Goal: Communication & Community: Share content

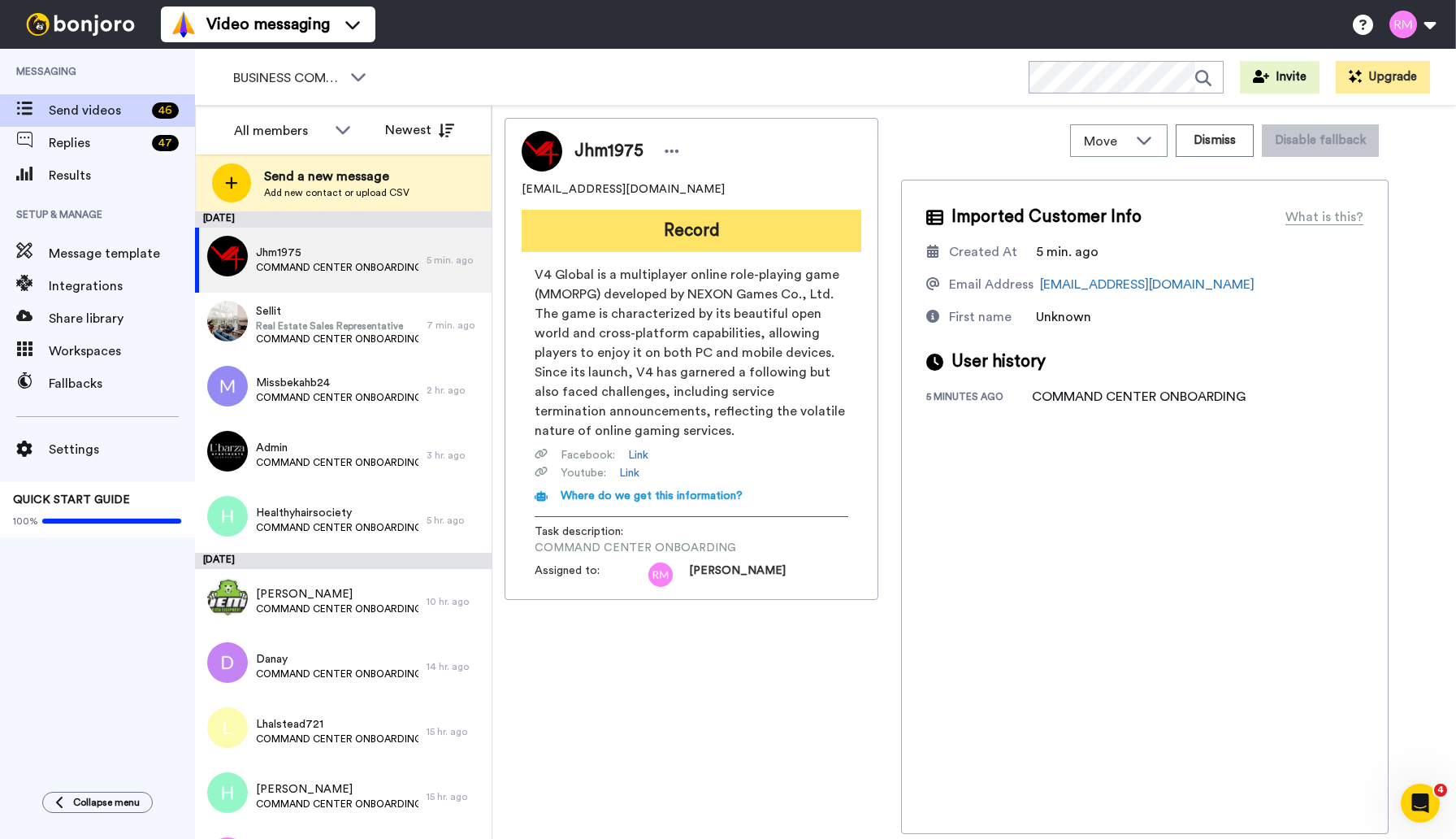
click at [667, 234] on button "Record" at bounding box center [691, 231] width 340 height 42
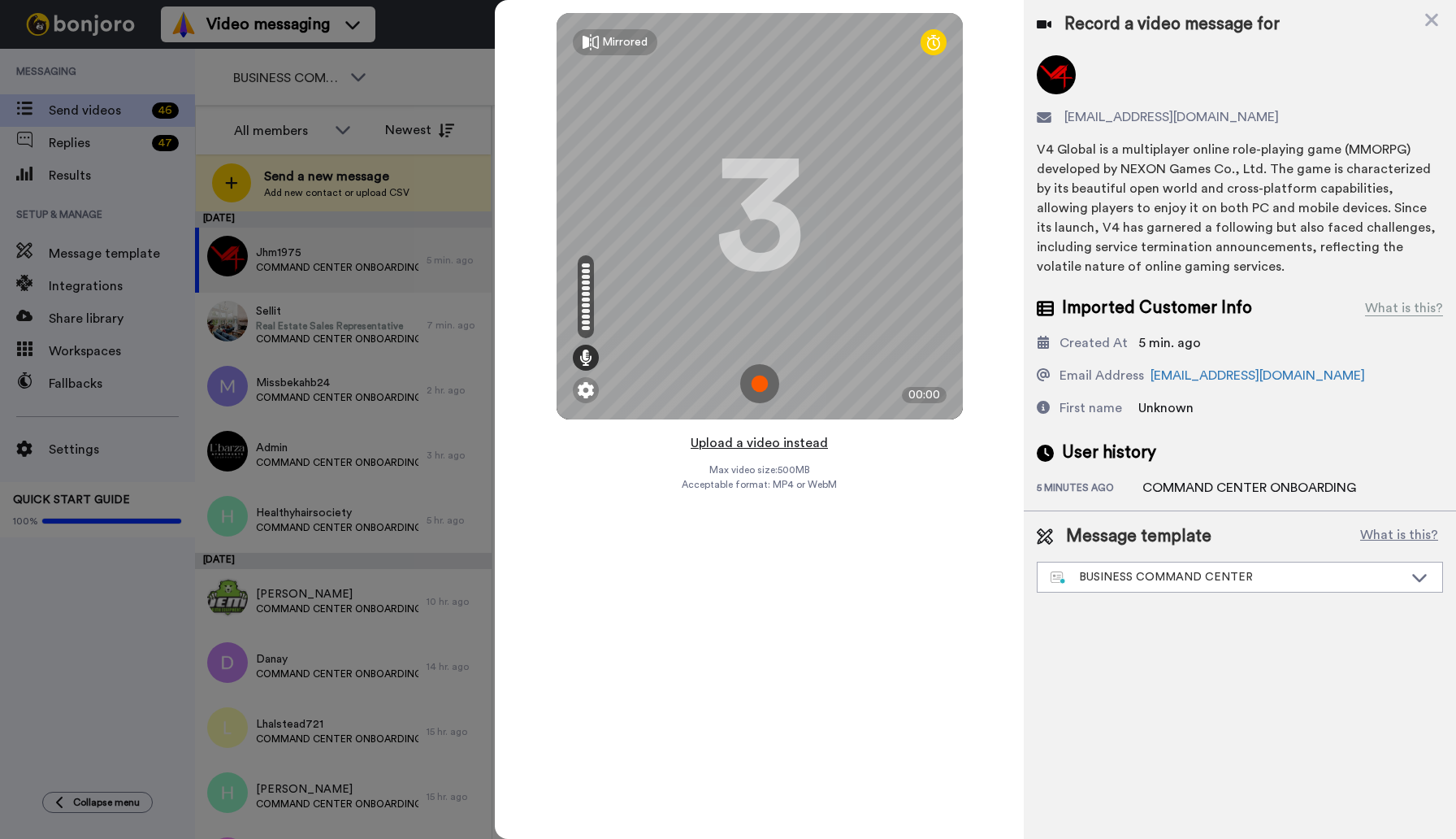
click at [768, 443] on button "Upload a video instead" at bounding box center [759, 442] width 147 height 21
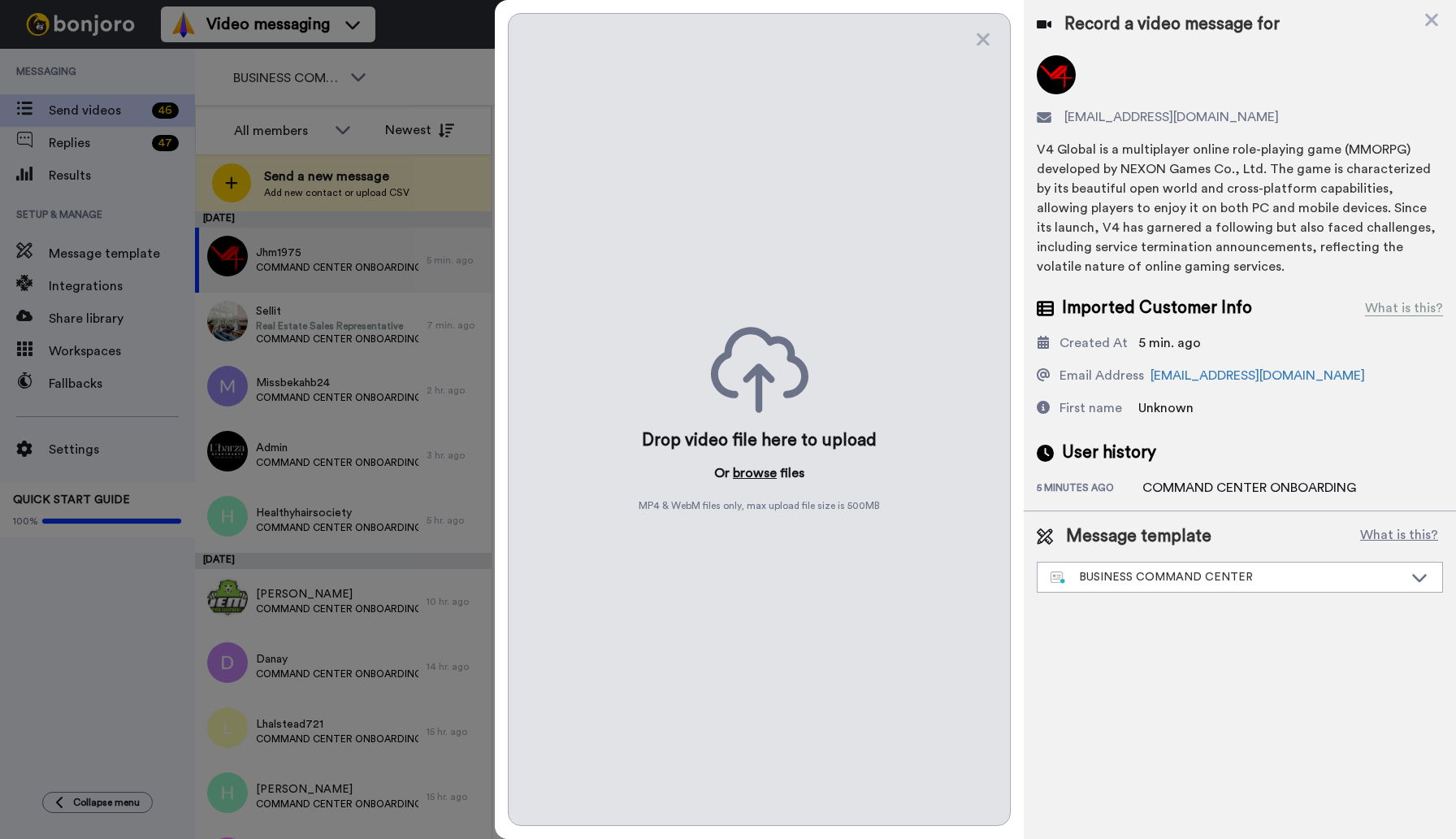
click at [748, 473] on button "browse" at bounding box center [755, 473] width 44 height 19
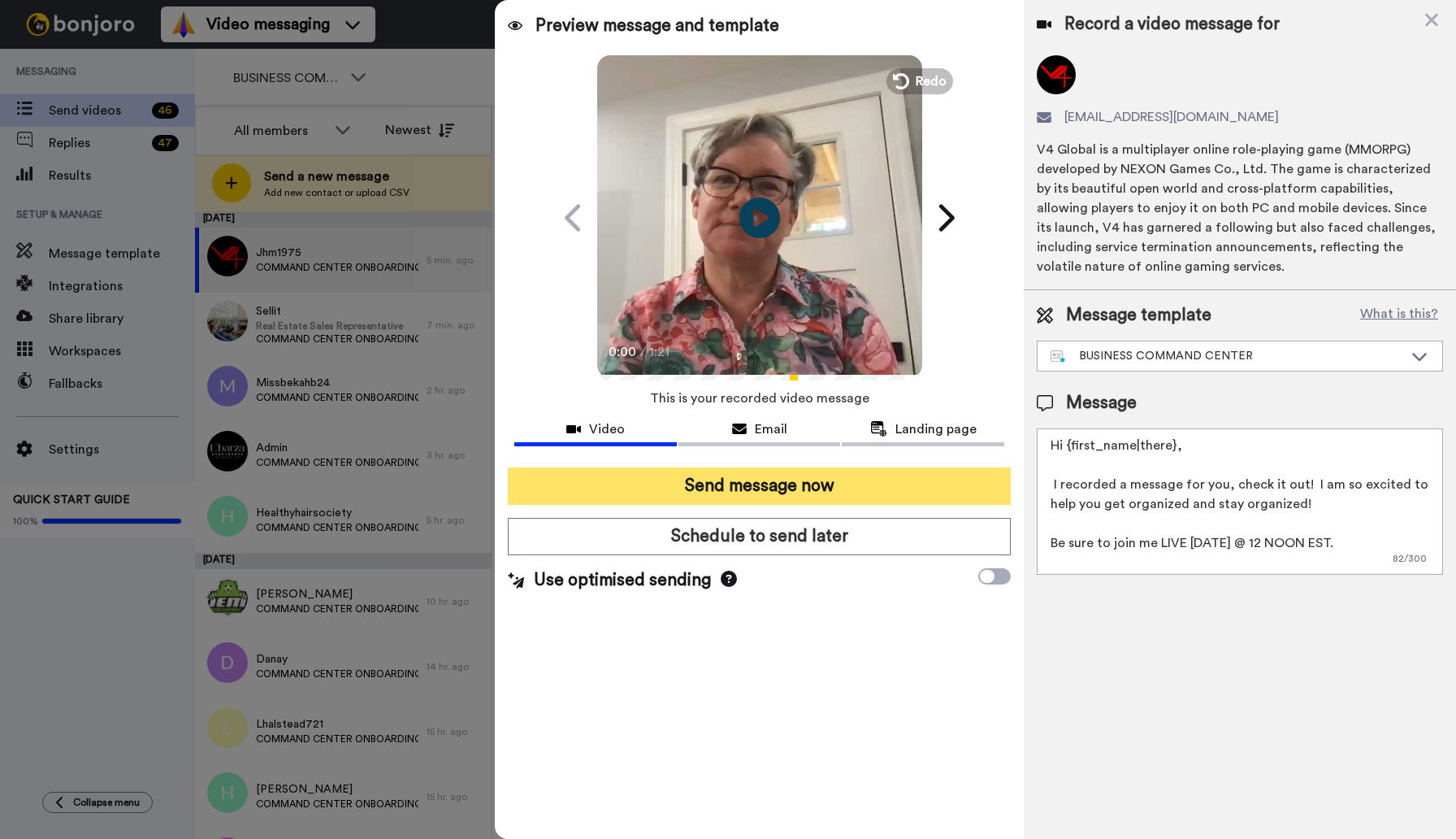
click at [745, 493] on button "Send message now" at bounding box center [758, 486] width 502 height 37
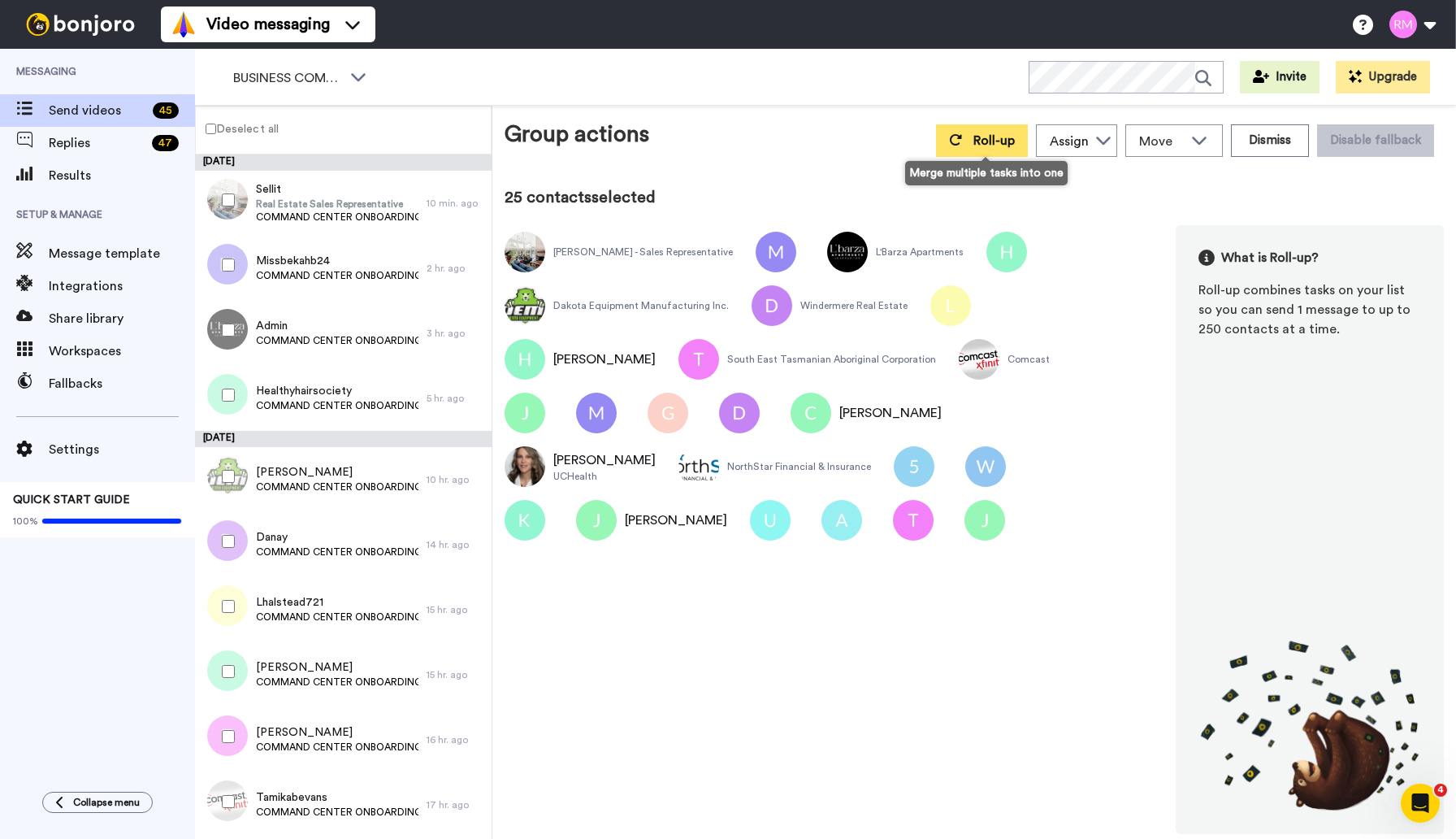
click at [989, 147] on span "Roll-up" at bounding box center [994, 140] width 42 height 13
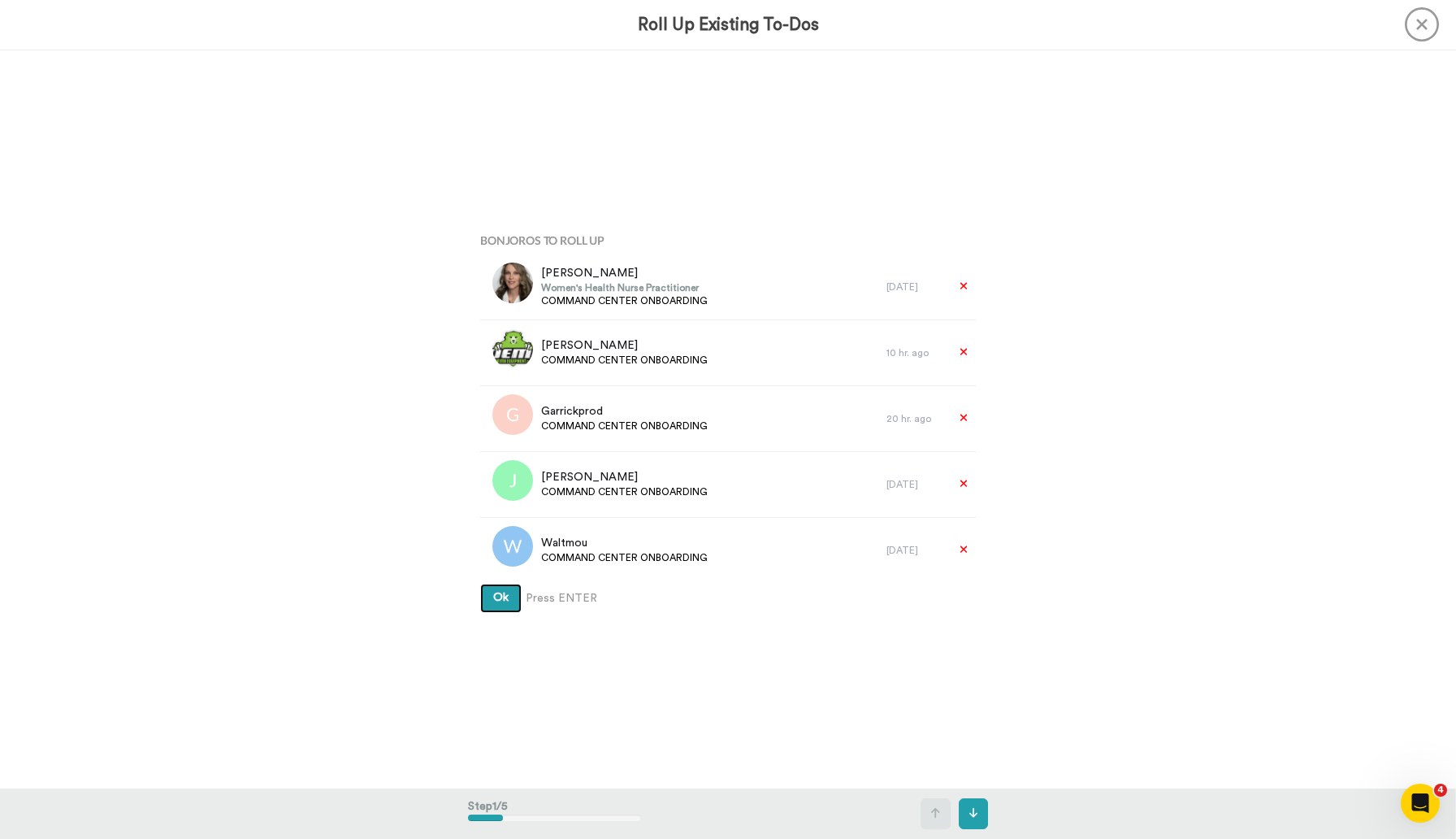
click at [507, 593] on span "Ok" at bounding box center [501, 597] width 15 height 11
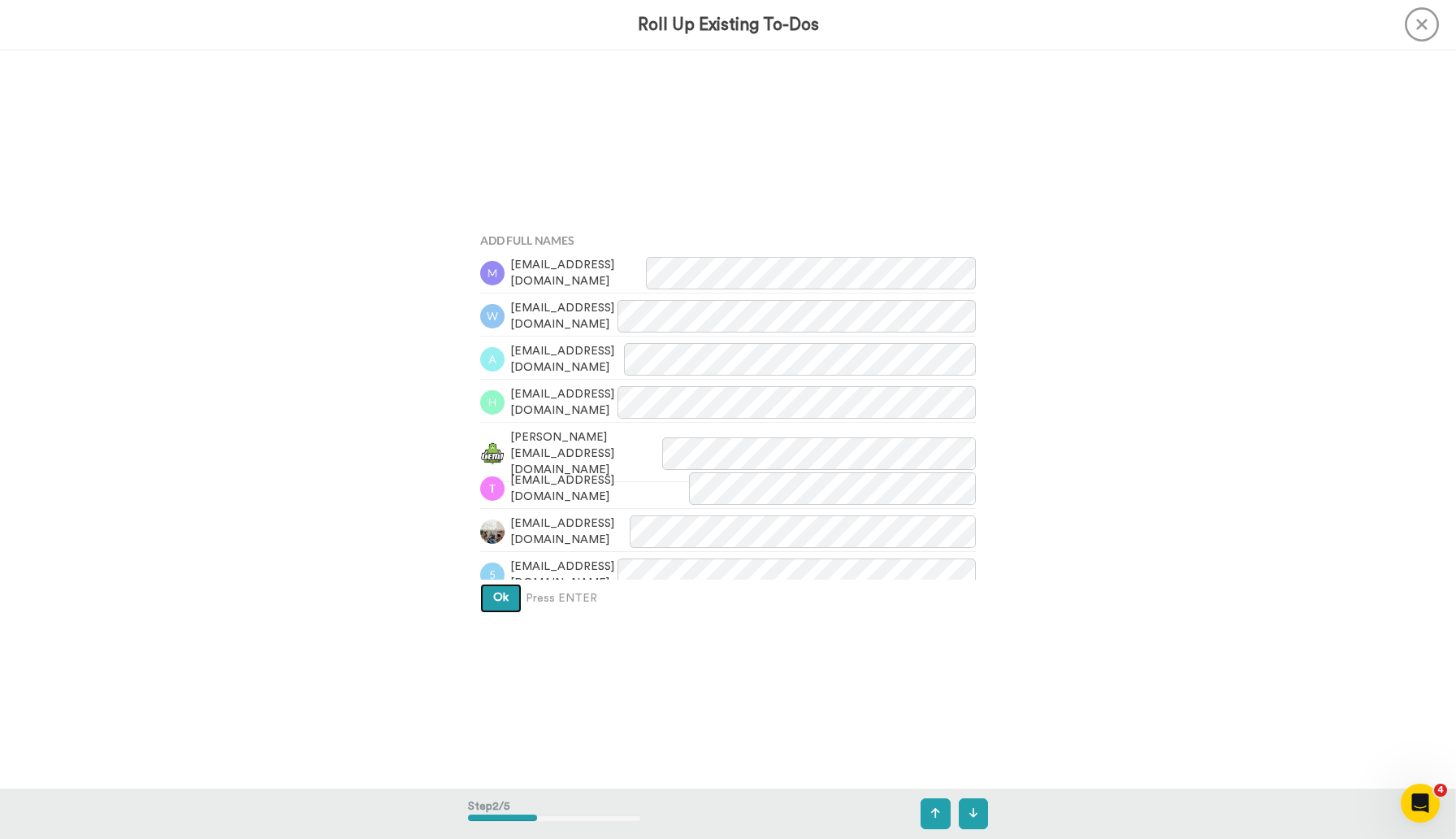
click at [507, 593] on span "Ok" at bounding box center [501, 597] width 15 height 11
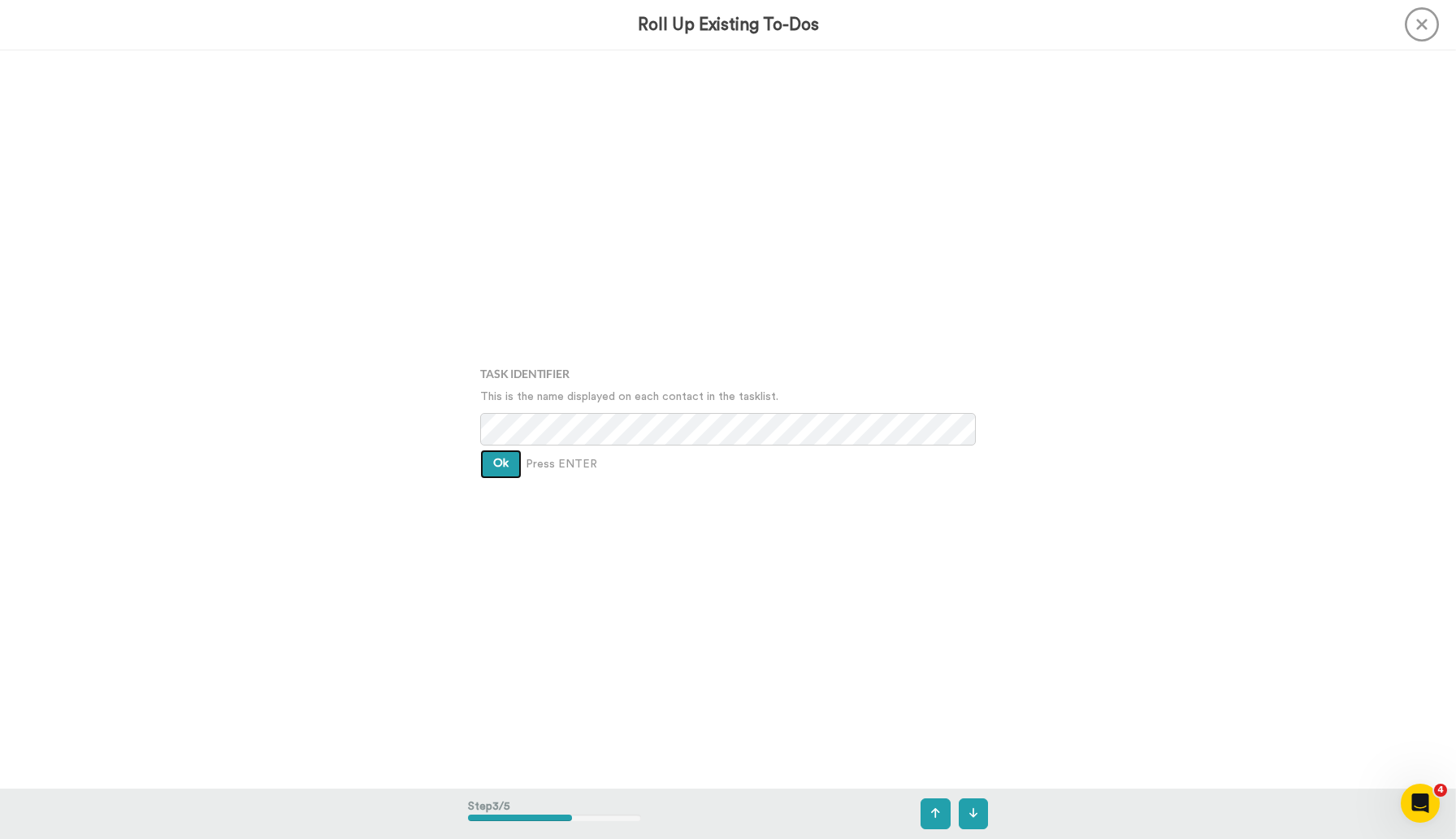
click at [510, 470] on button "Ok" at bounding box center [501, 464] width 42 height 30
click at [506, 453] on span "Ok" at bounding box center [501, 451] width 15 height 11
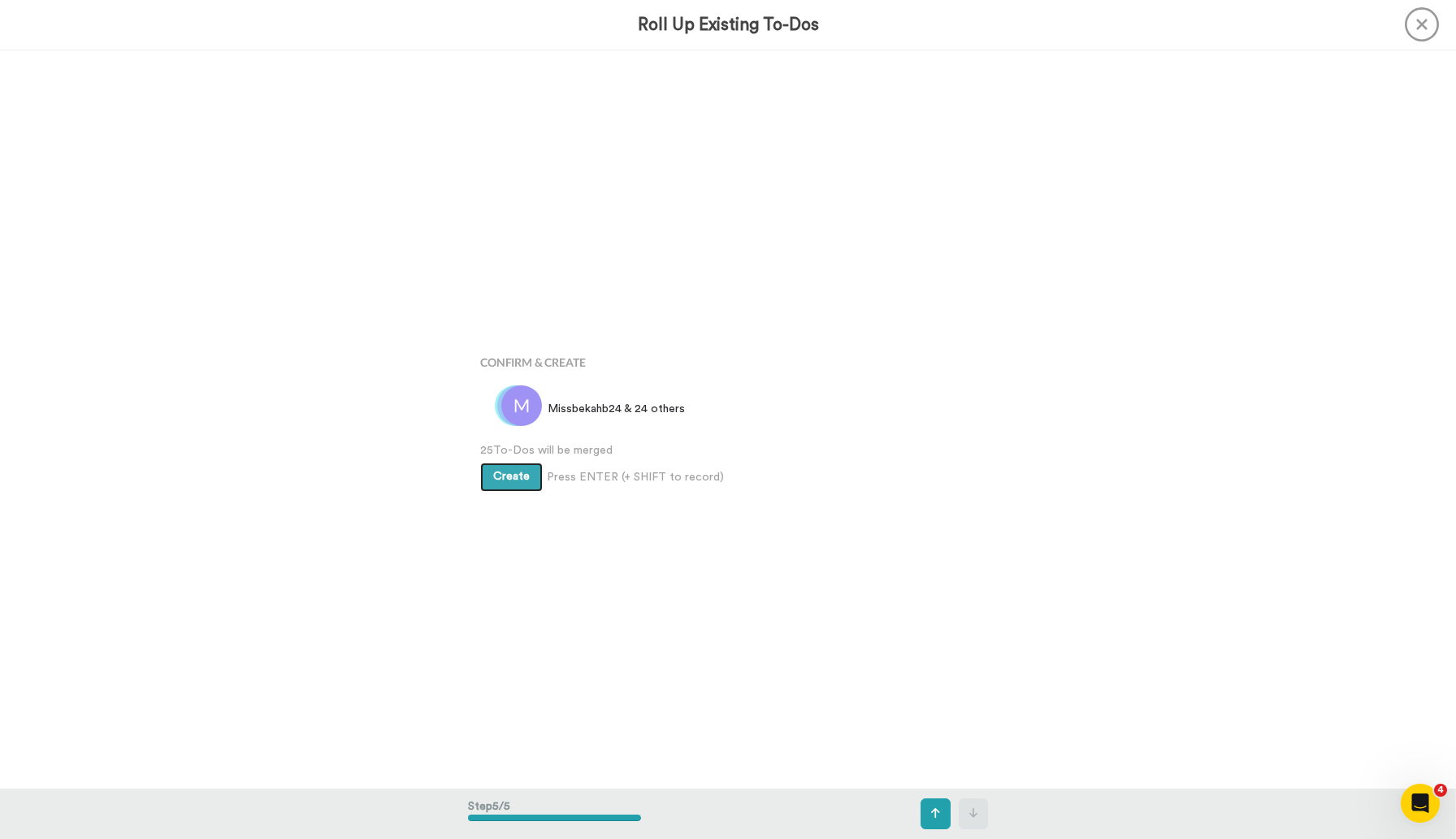
scroll to position [2953, 0]
click at [509, 476] on span "Create" at bounding box center [511, 475] width 36 height 11
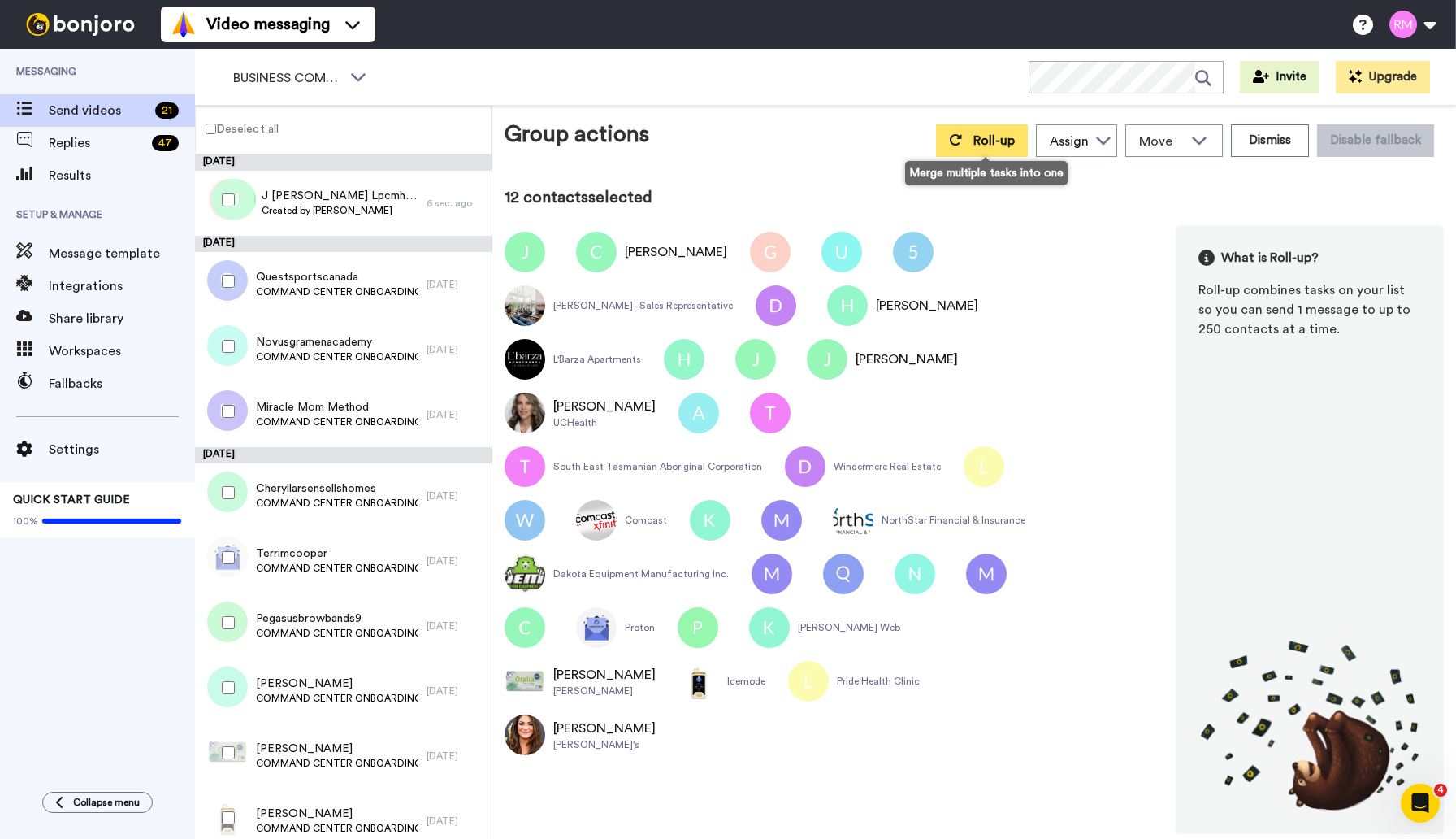
click at [995, 142] on span "Roll-up" at bounding box center [994, 140] width 42 height 13
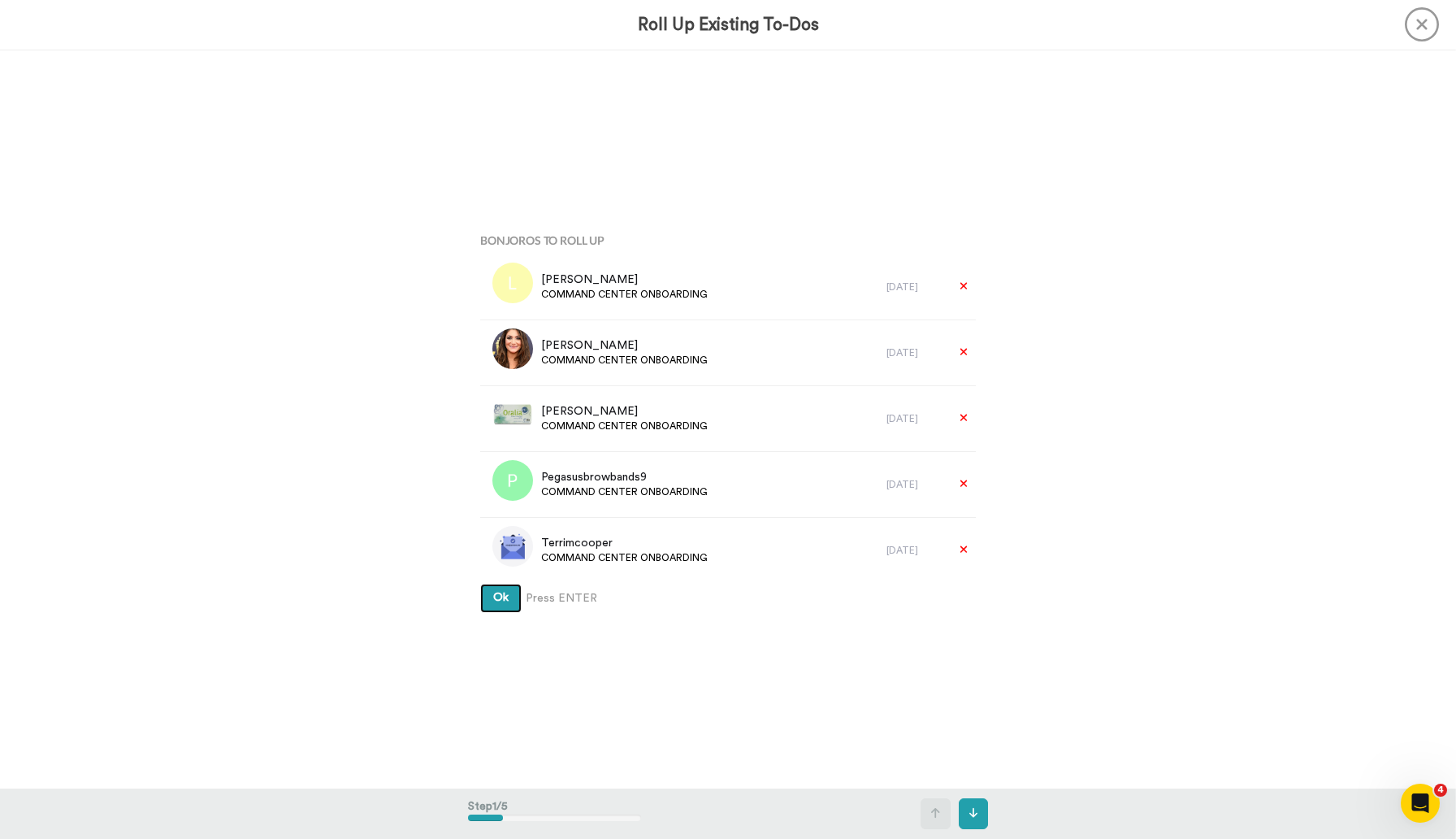
click at [501, 601] on span "Ok" at bounding box center [501, 597] width 15 height 11
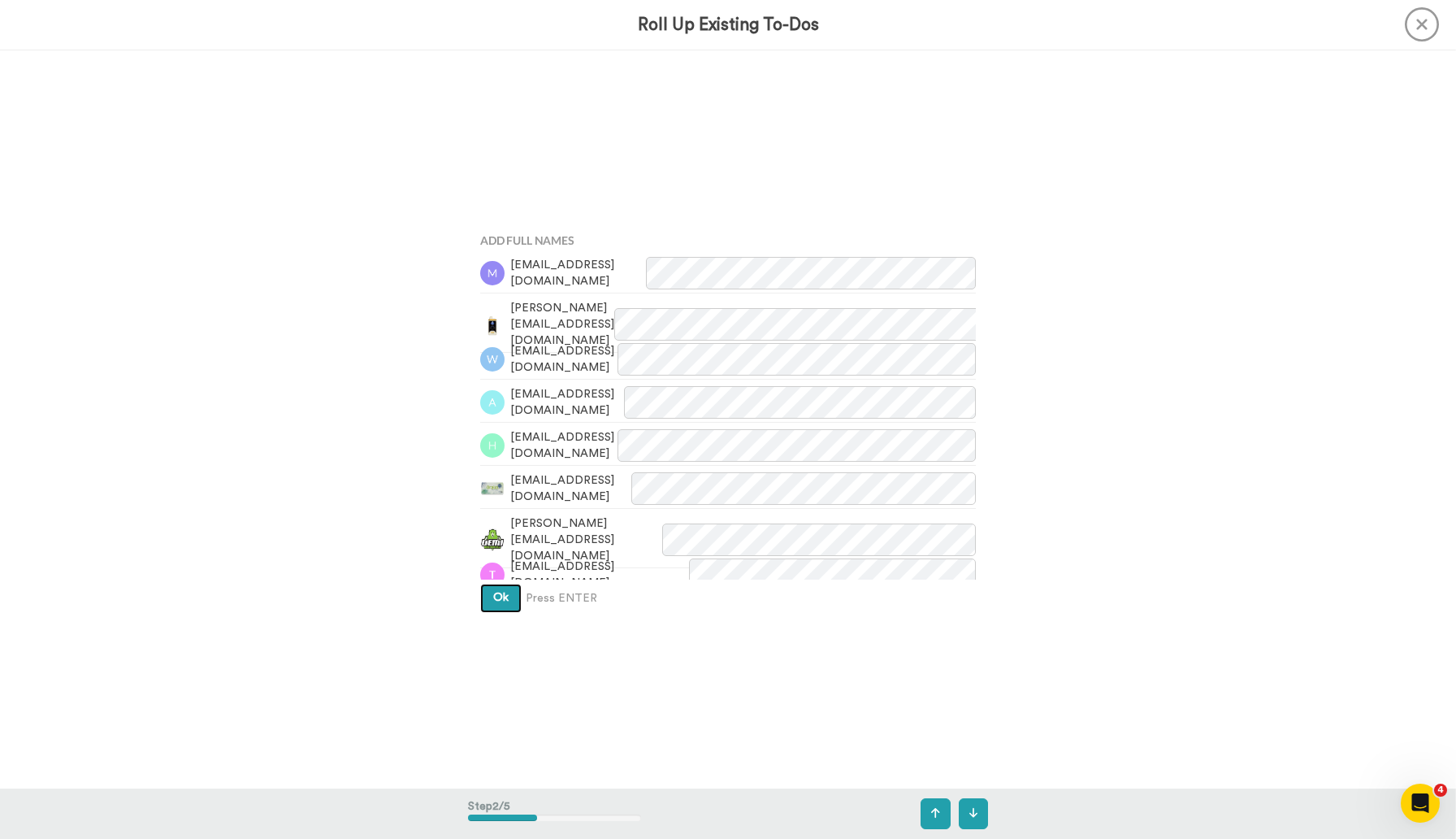
click at [507, 596] on span "Ok" at bounding box center [501, 597] width 15 height 11
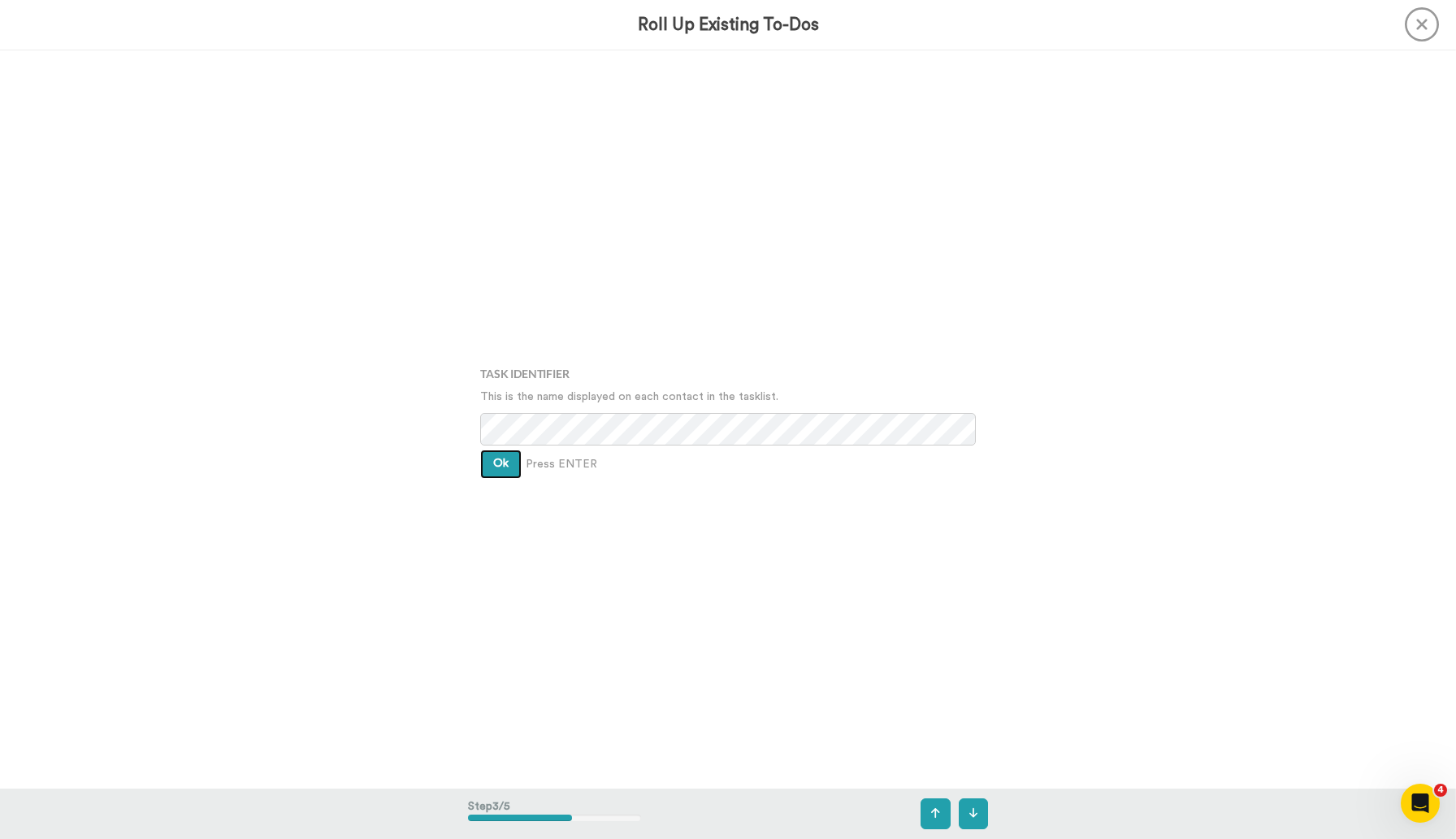
click at [511, 467] on button "Ok" at bounding box center [501, 464] width 42 height 30
click at [508, 453] on button "Ok" at bounding box center [501, 452] width 42 height 30
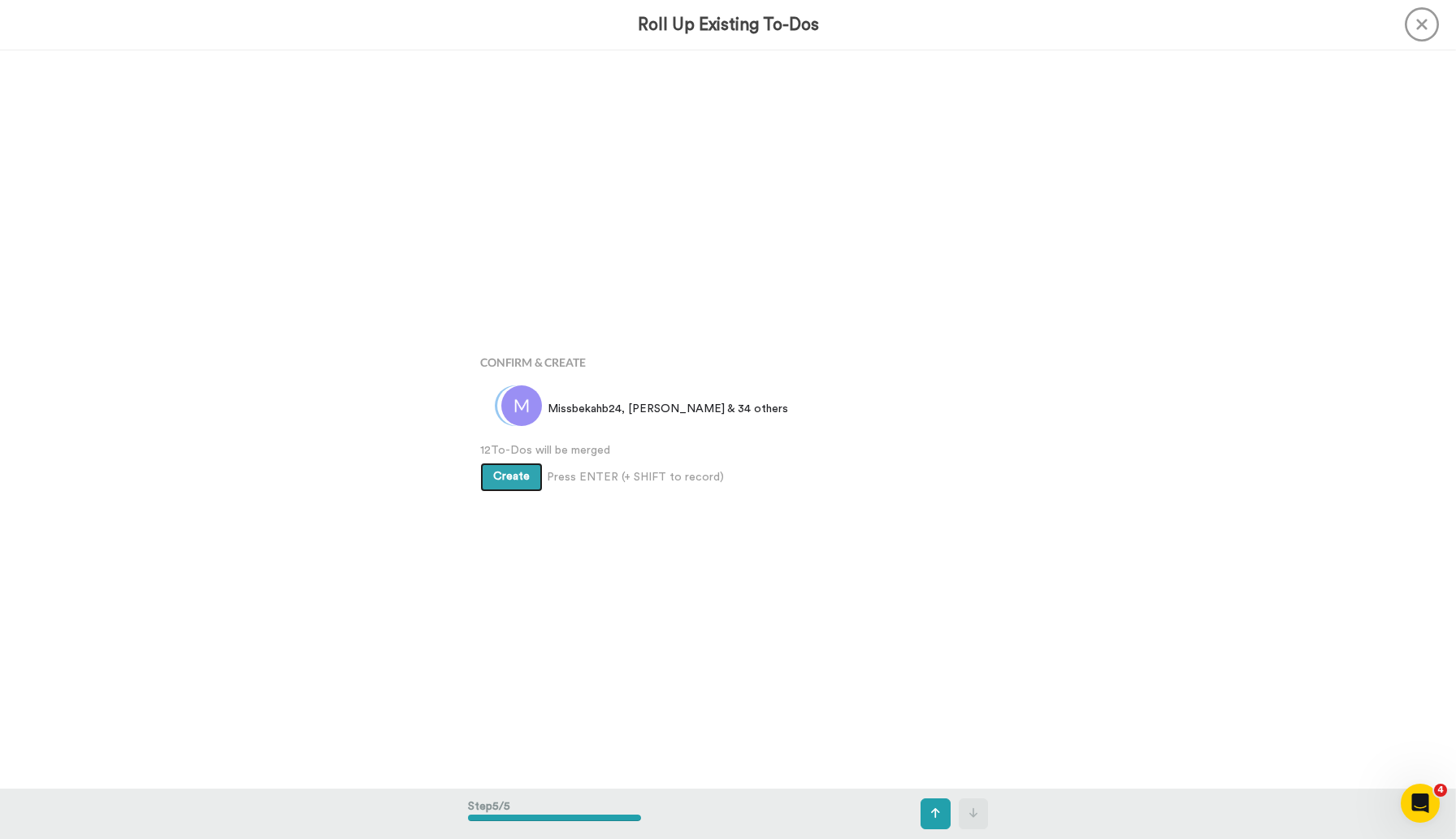
scroll to position [2953, 0]
click at [514, 478] on span "Create" at bounding box center [511, 475] width 36 height 11
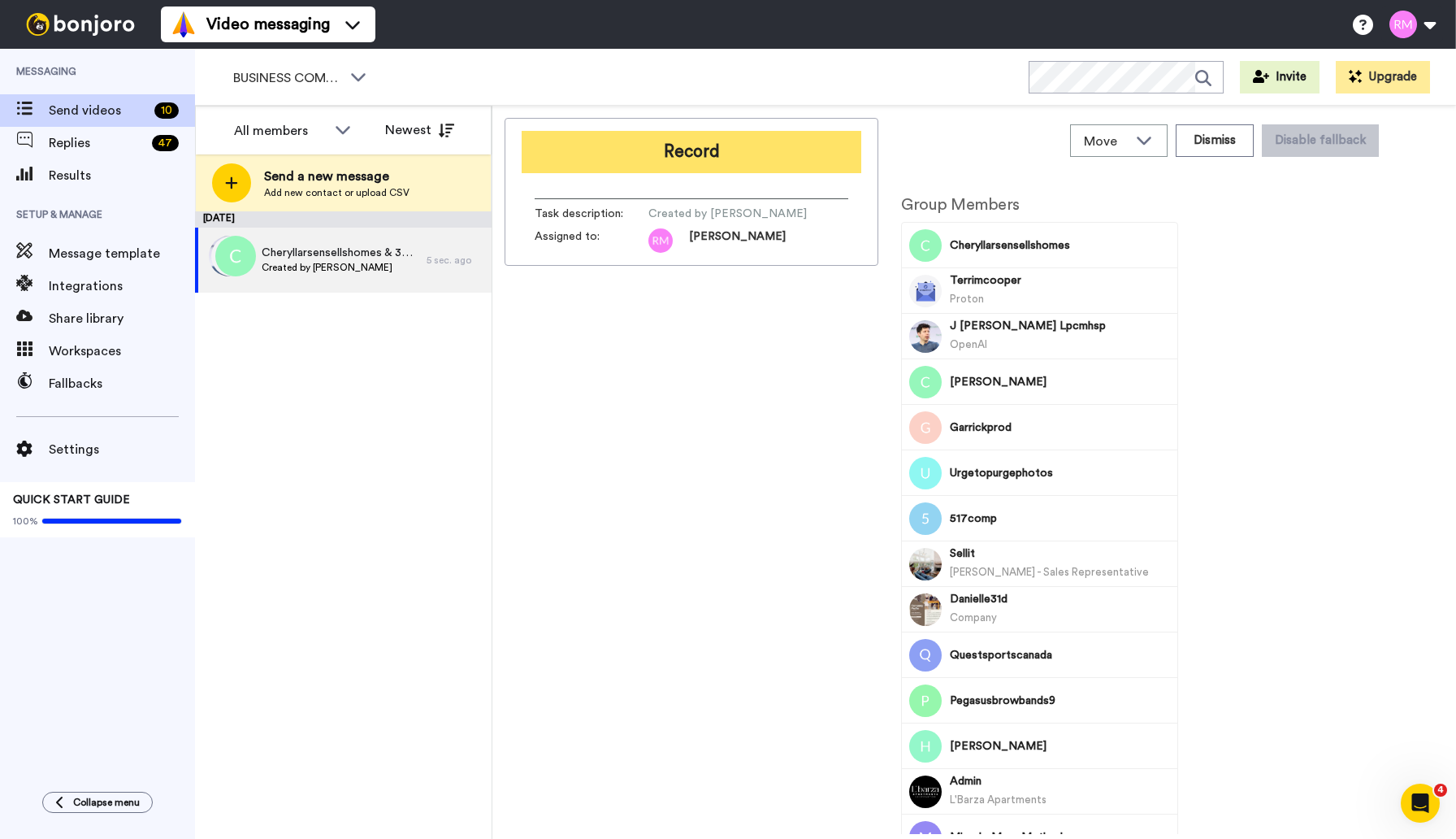
click at [699, 151] on button "Record" at bounding box center [691, 152] width 340 height 42
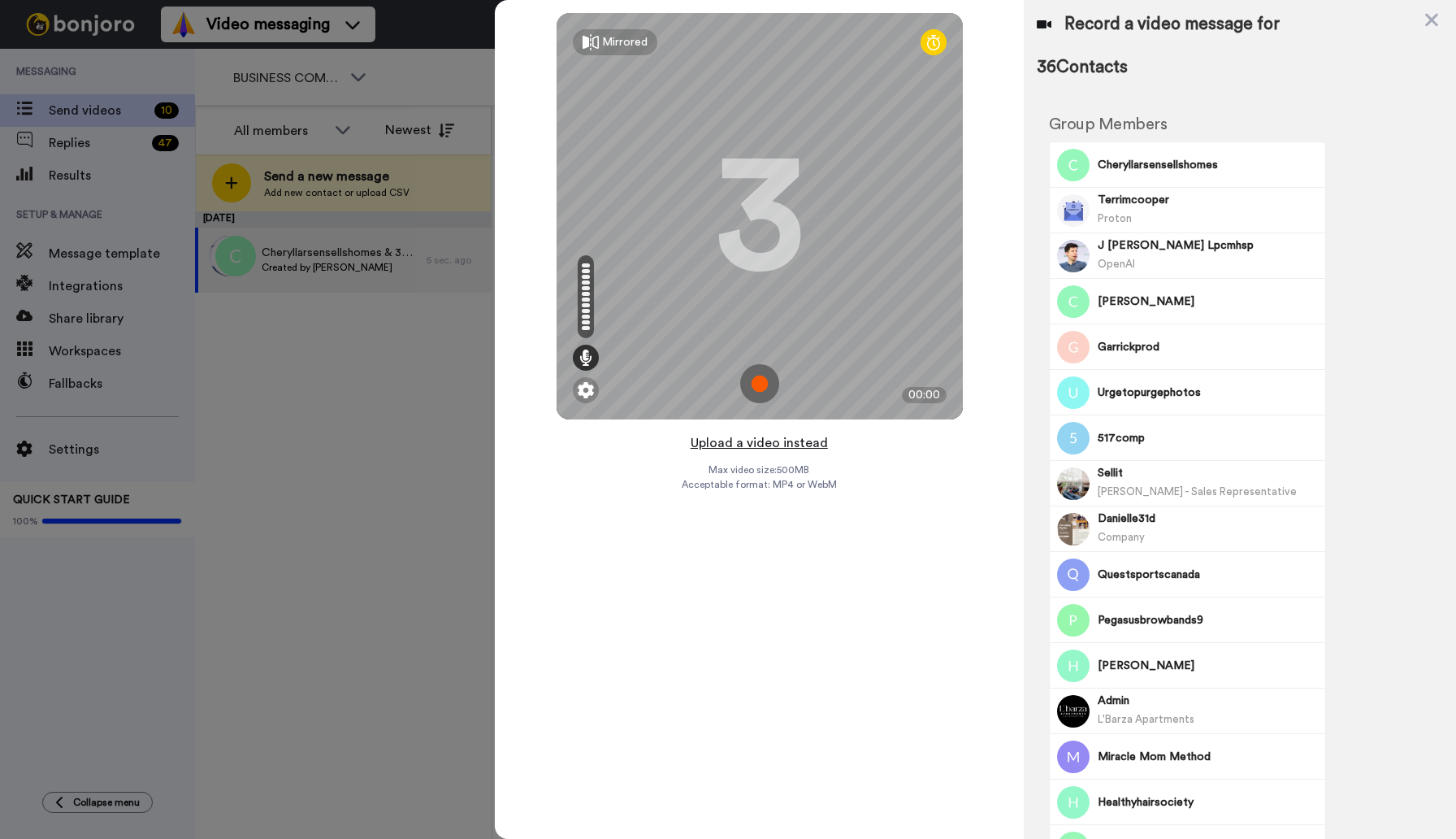
click at [772, 445] on button "Upload a video instead" at bounding box center [759, 442] width 147 height 21
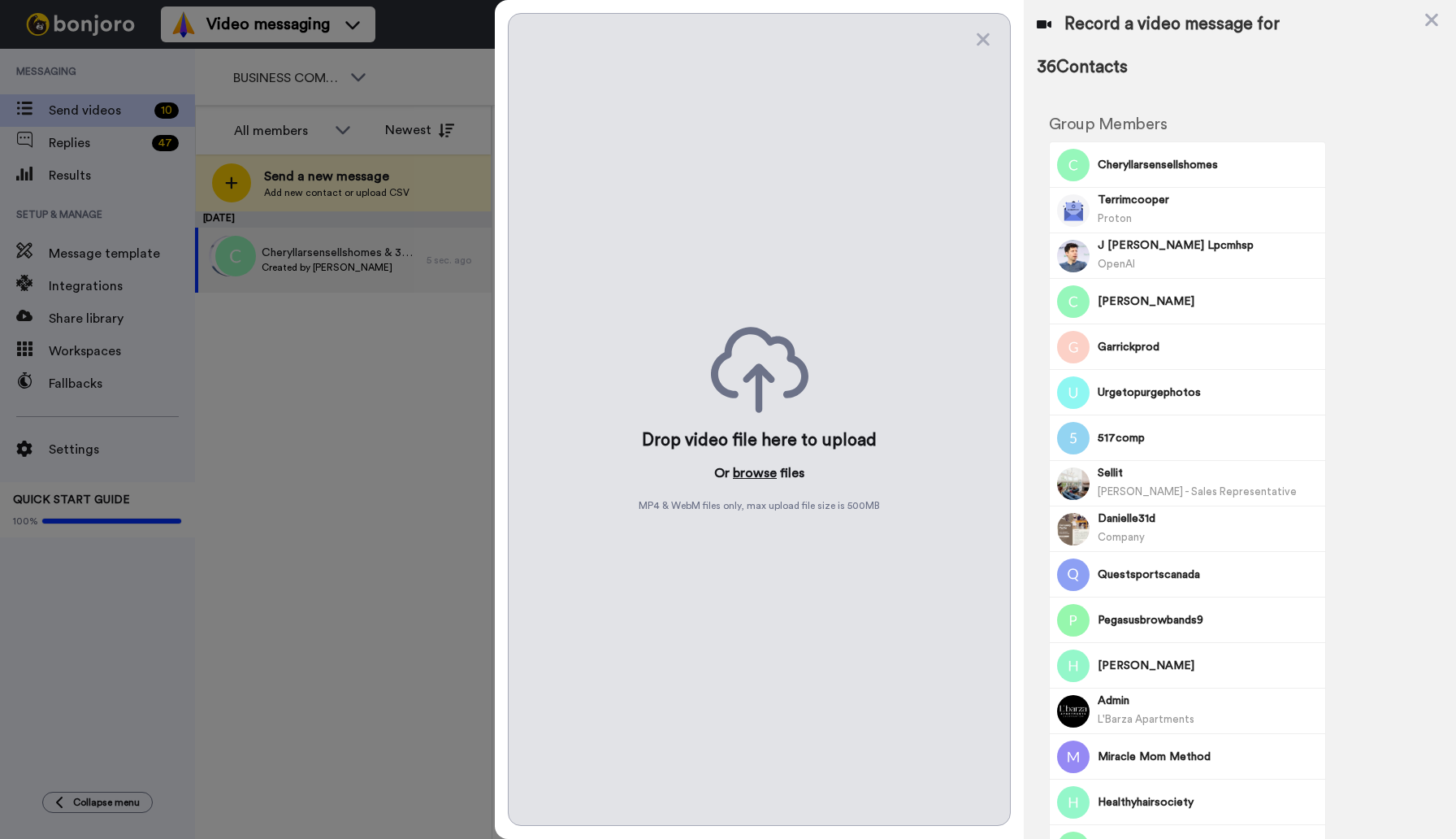
click at [746, 471] on button "browse" at bounding box center [755, 473] width 44 height 19
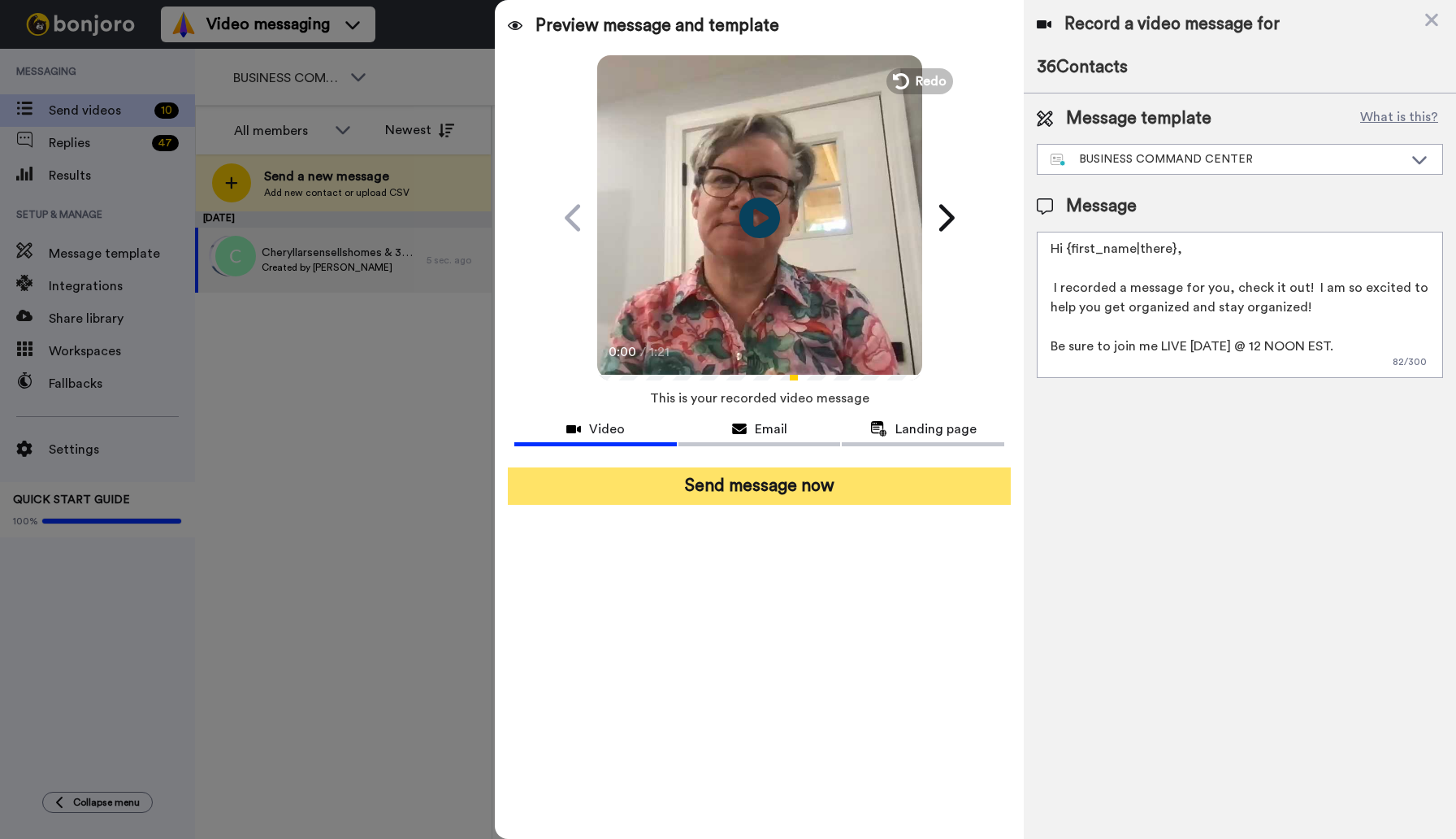
click at [742, 491] on button "Send message now" at bounding box center [758, 486] width 502 height 37
